Goal: Task Accomplishment & Management: Manage account settings

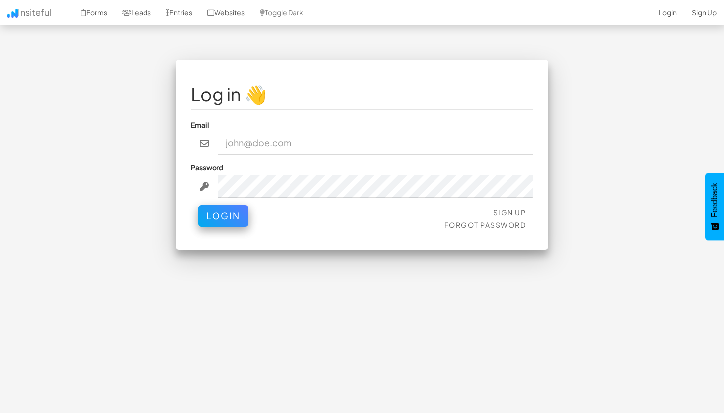
click at [269, 147] on input "email" at bounding box center [376, 143] width 316 height 23
type input "[EMAIL_ADDRESS][DOMAIN_NAME]"
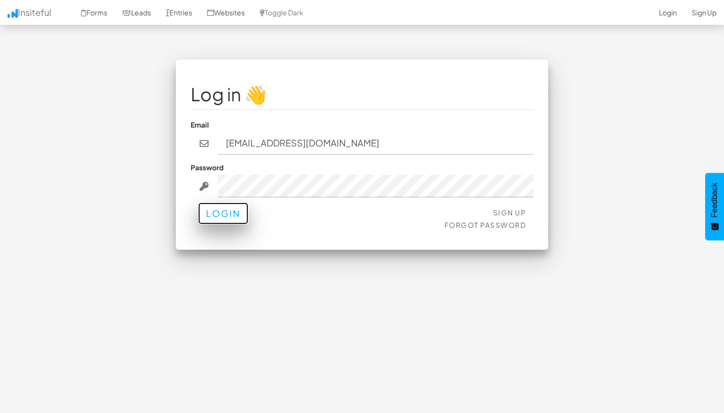
click at [236, 217] on button "Login" at bounding box center [223, 214] width 50 height 22
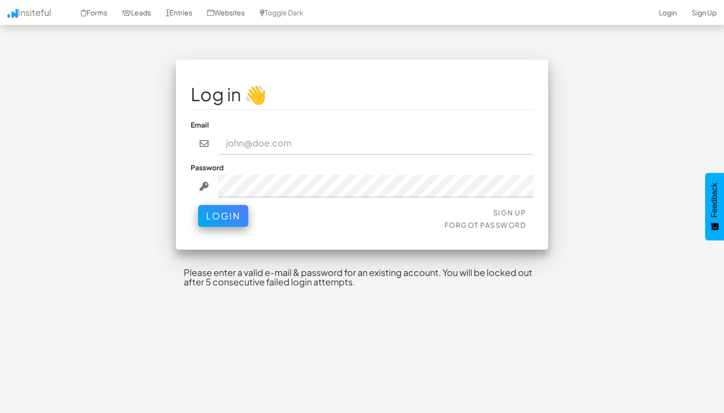
click at [284, 153] on input "email" at bounding box center [376, 143] width 316 height 23
click at [294, 143] on input "email" at bounding box center [376, 143] width 316 height 23
